Goal: Task Accomplishment & Management: Manage account settings

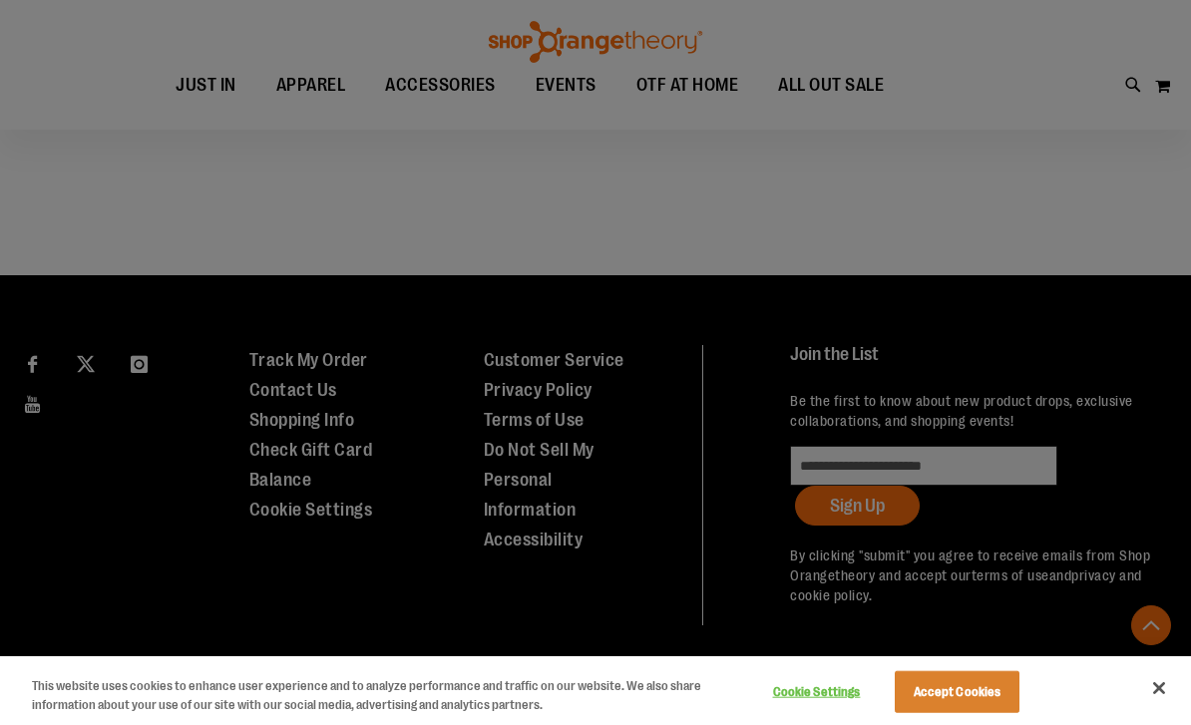
scroll to position [1827, 0]
click at [973, 702] on button "Accept Cookies" at bounding box center [957, 692] width 125 height 42
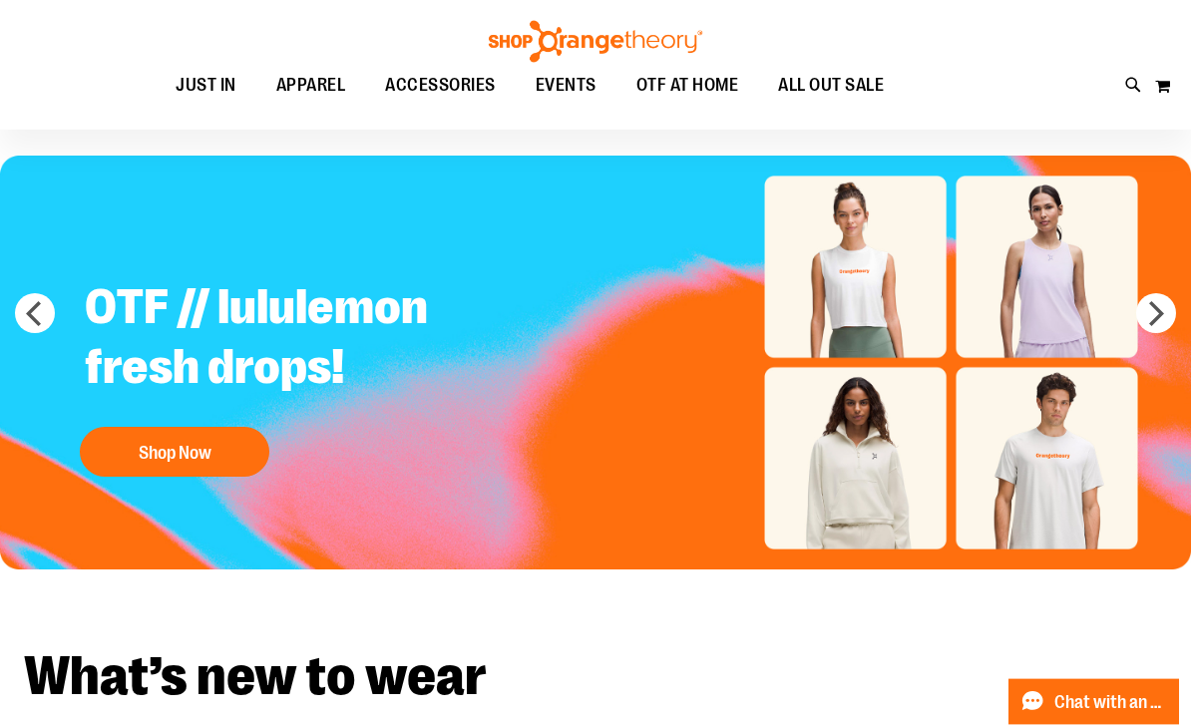
scroll to position [0, 0]
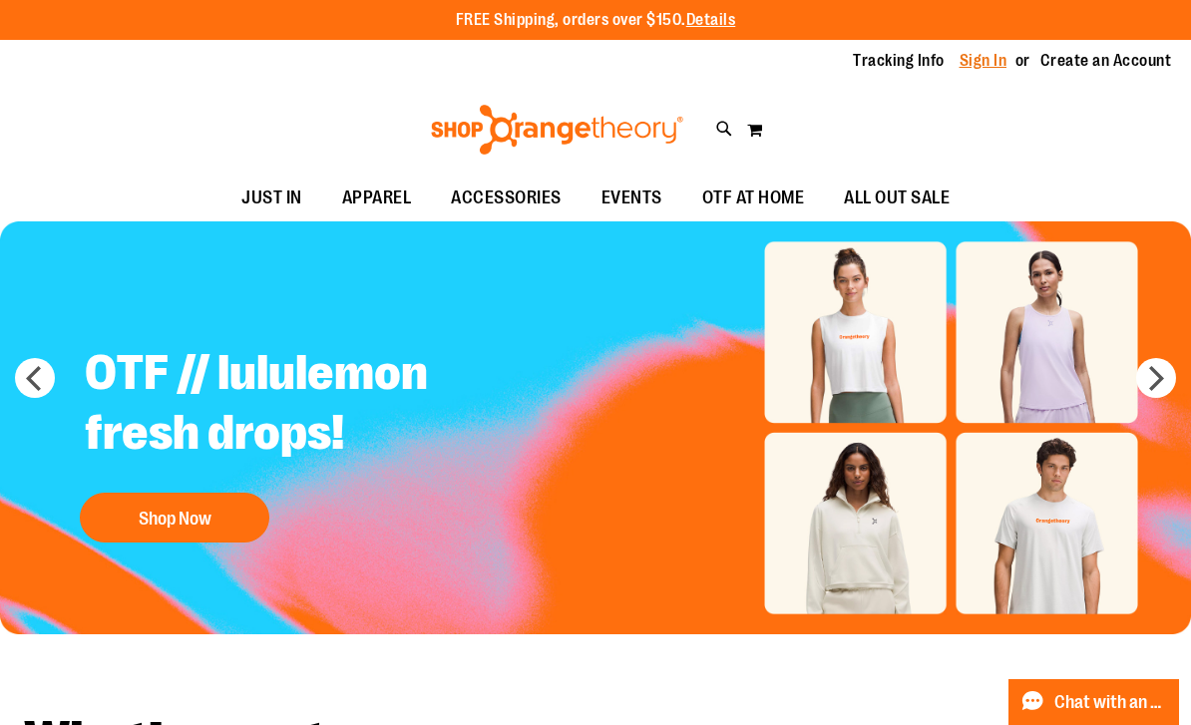
click at [981, 65] on link "Sign In" at bounding box center [983, 61] width 48 height 22
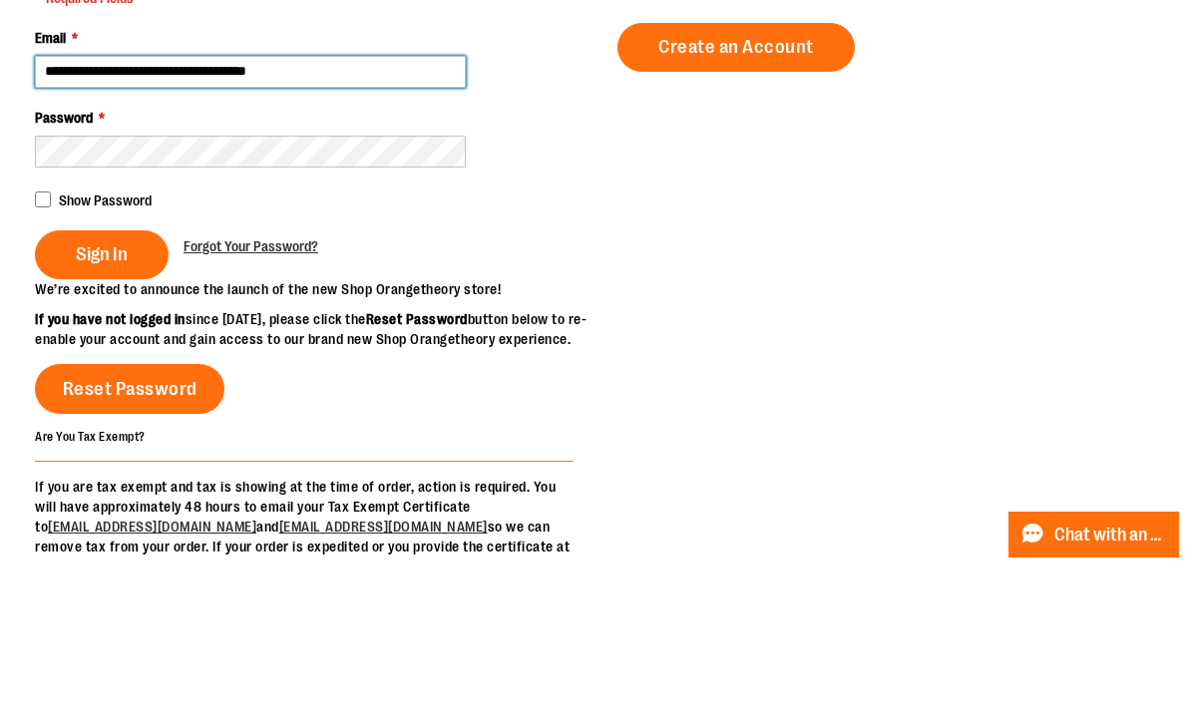
type input "**********"
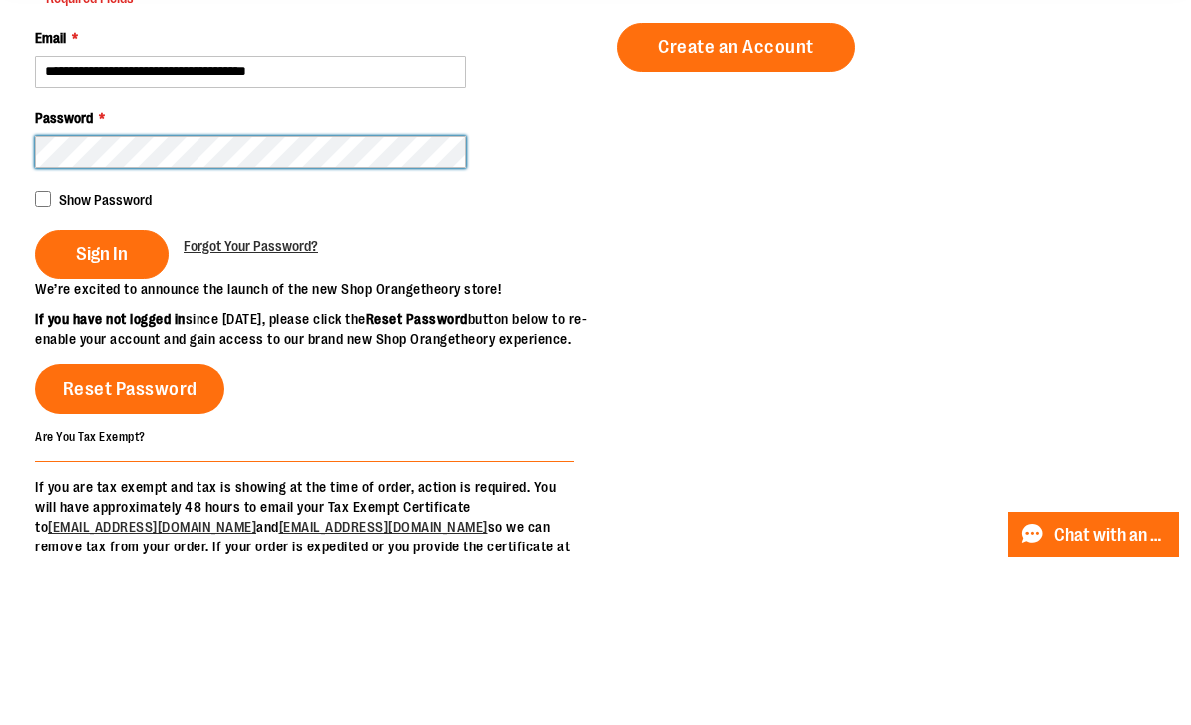
scroll to position [168, 0]
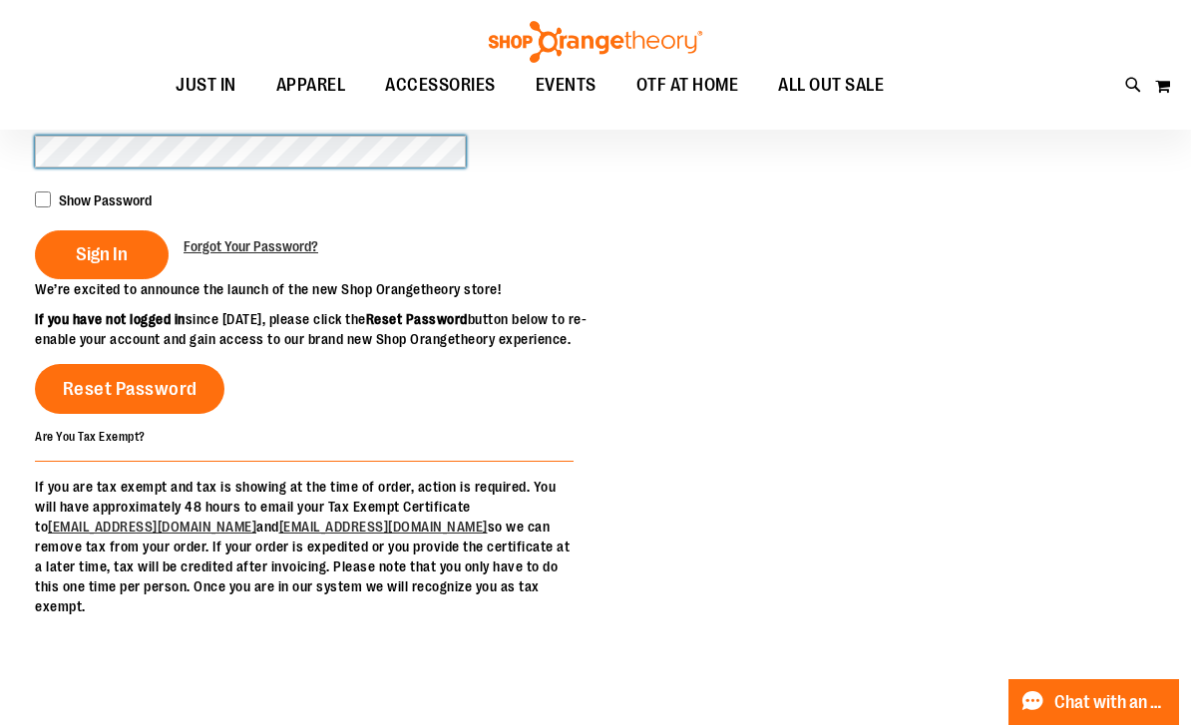
click at [101, 253] on button "Sign In" at bounding box center [102, 254] width 134 height 49
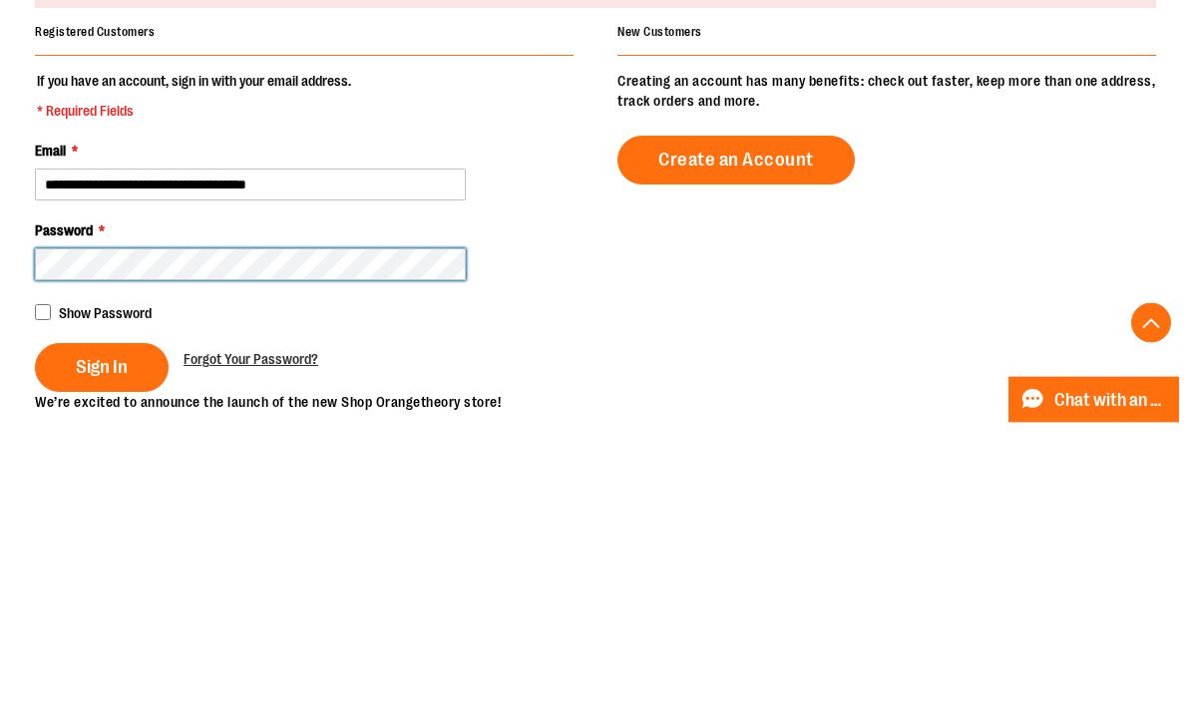
scroll to position [327, 0]
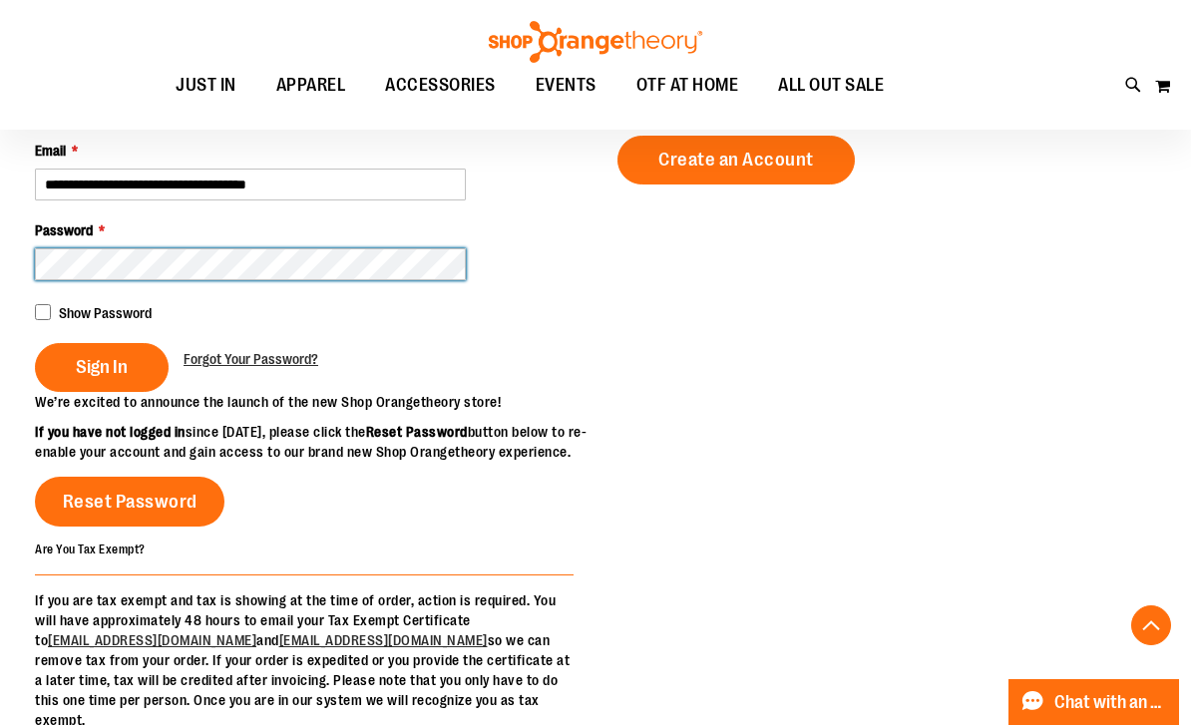
click at [101, 366] on button "Sign In" at bounding box center [102, 367] width 134 height 49
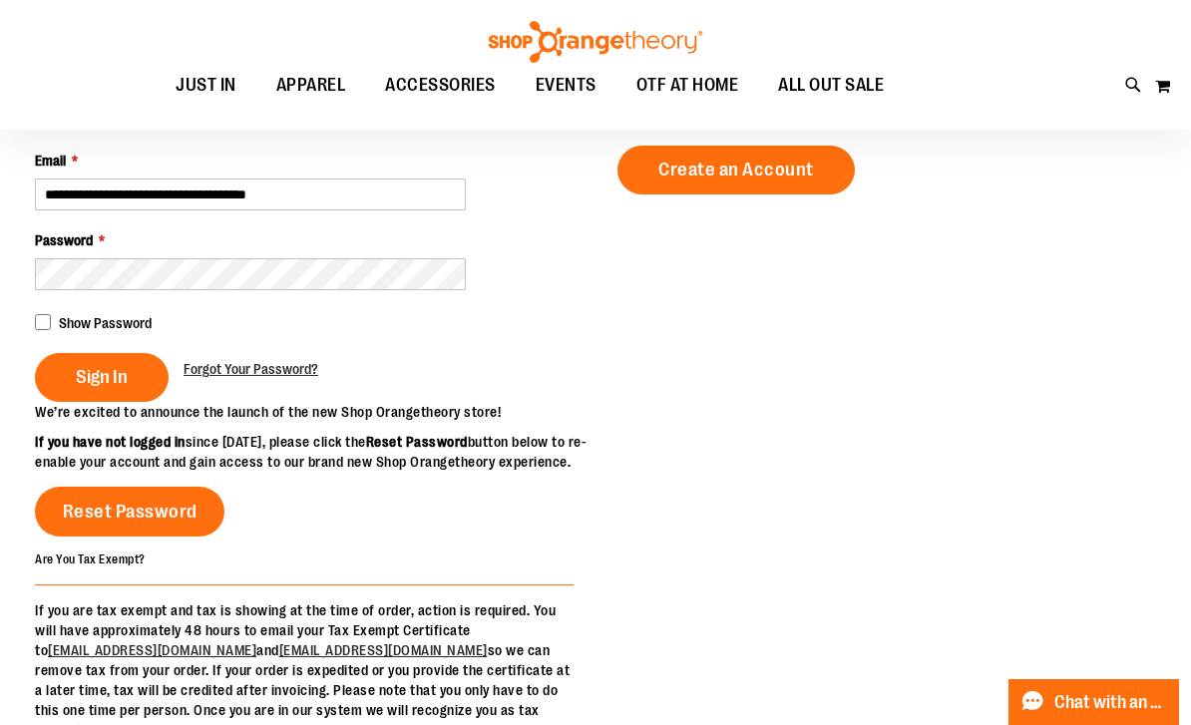
scroll to position [67, 0]
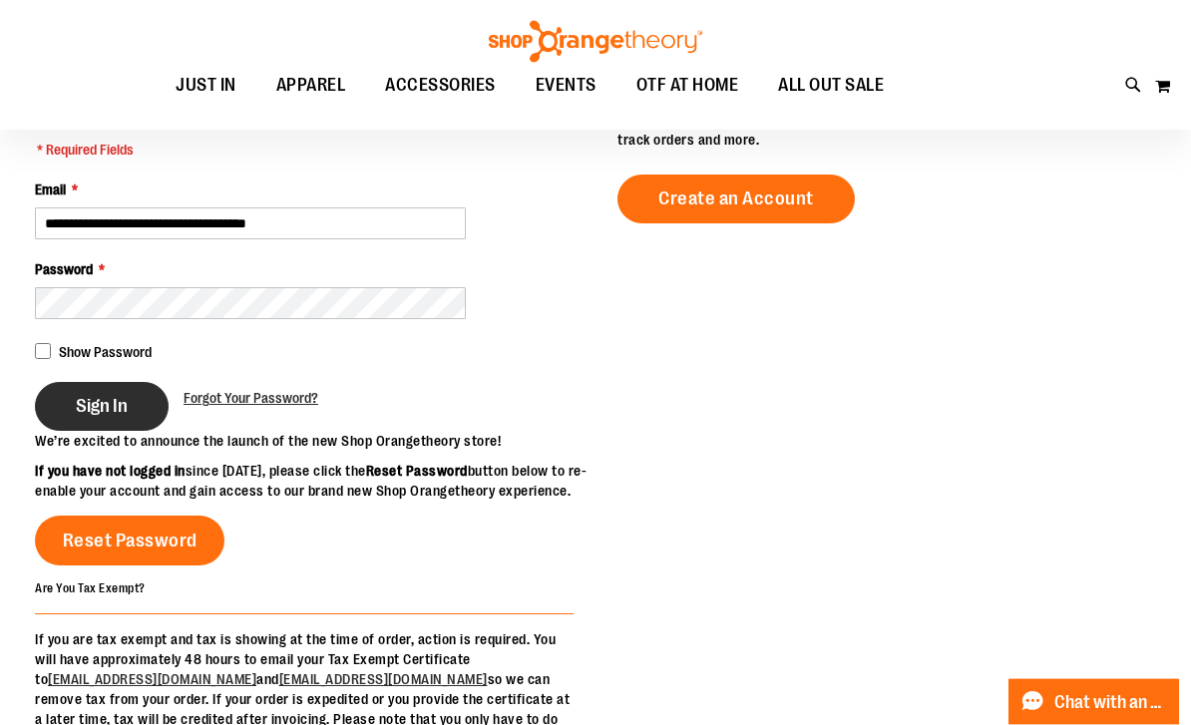
click at [87, 396] on span "Sign In" at bounding box center [102, 407] width 52 height 22
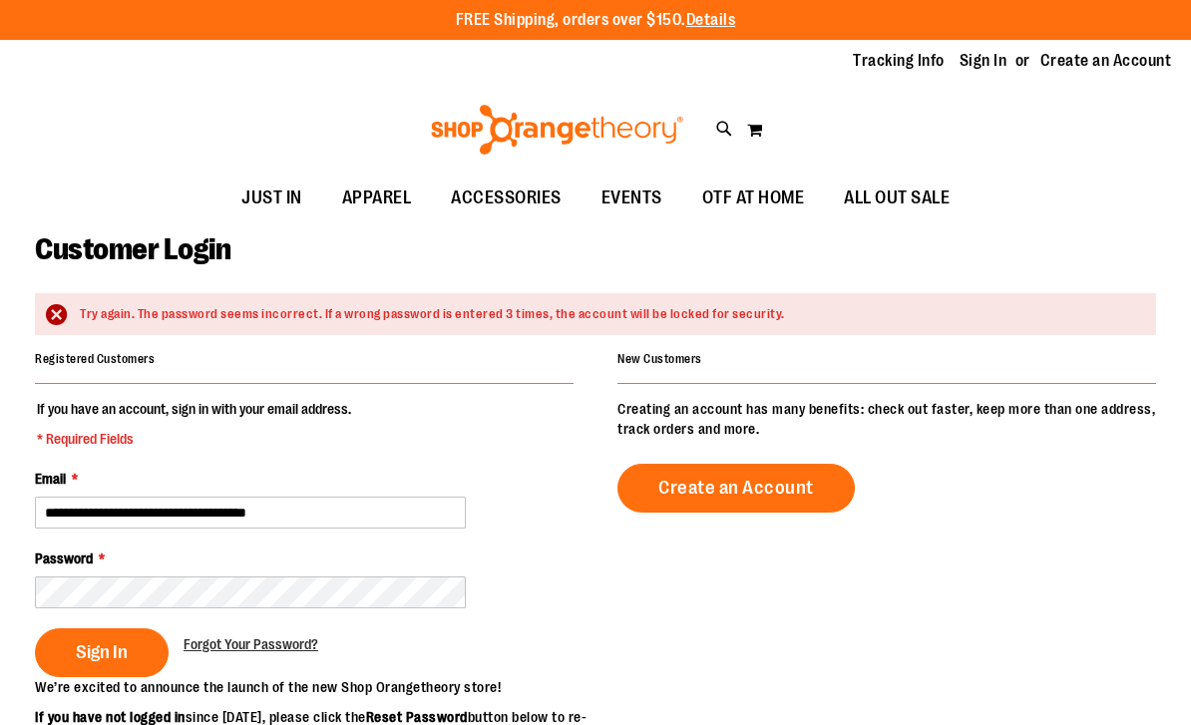
scroll to position [24, 0]
